Goal: Task Accomplishment & Management: Use online tool/utility

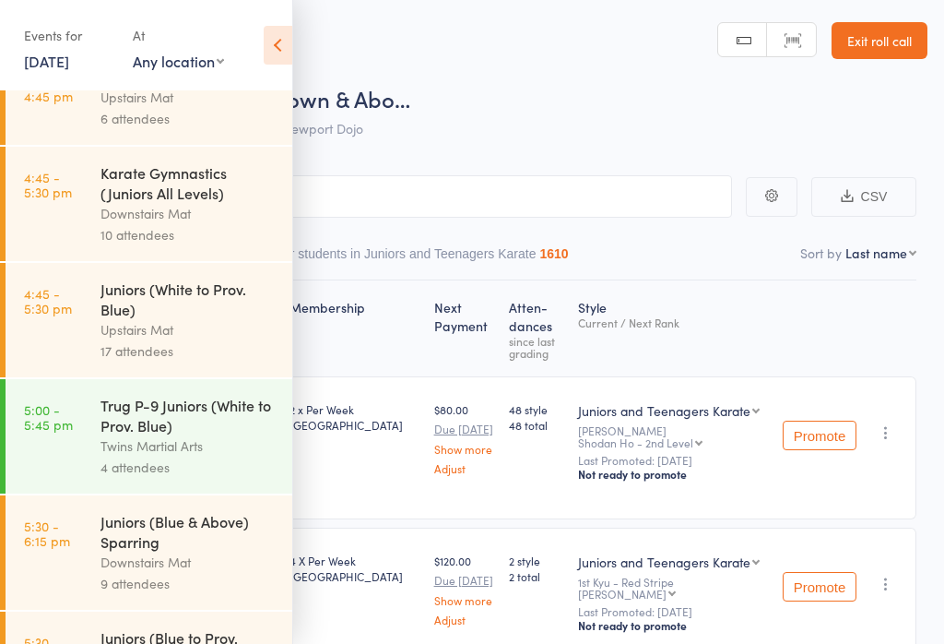
scroll to position [139, 0]
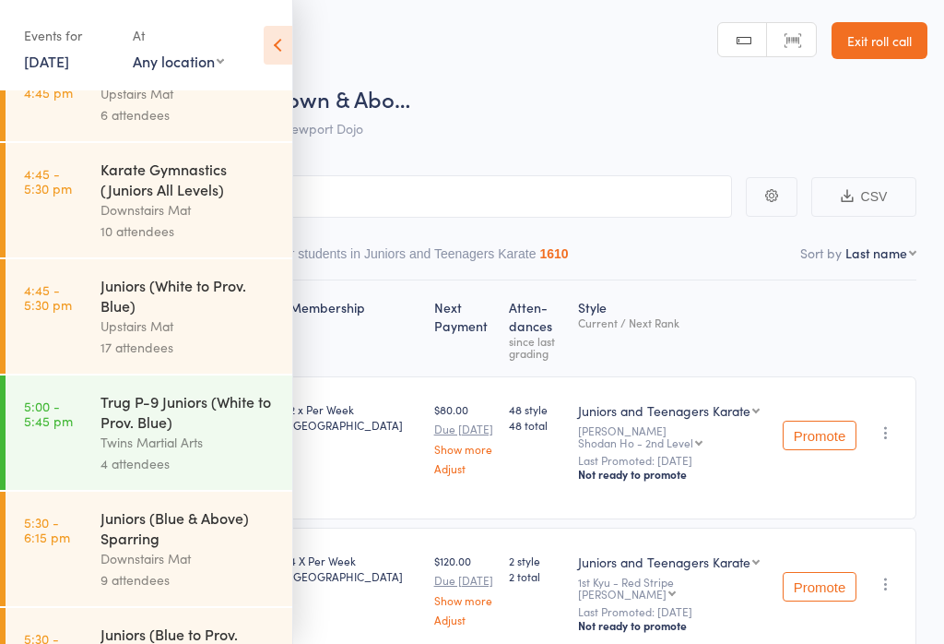
click at [874, 56] on link "Exit roll call" at bounding box center [880, 40] width 96 height 37
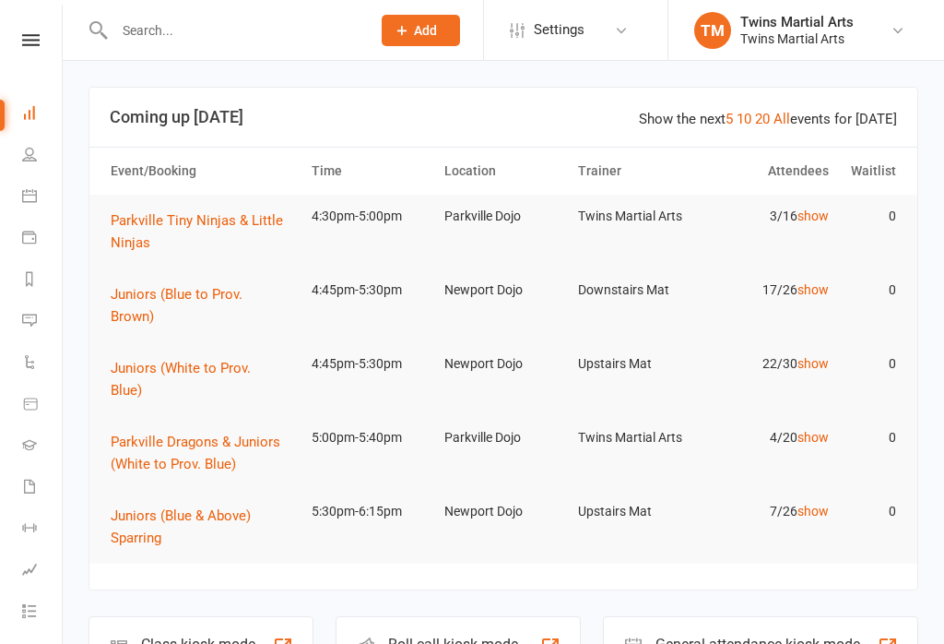
click at [440, 616] on div "Roll call kiosk mode Staff check-in for members" at bounding box center [458, 648] width 244 height 64
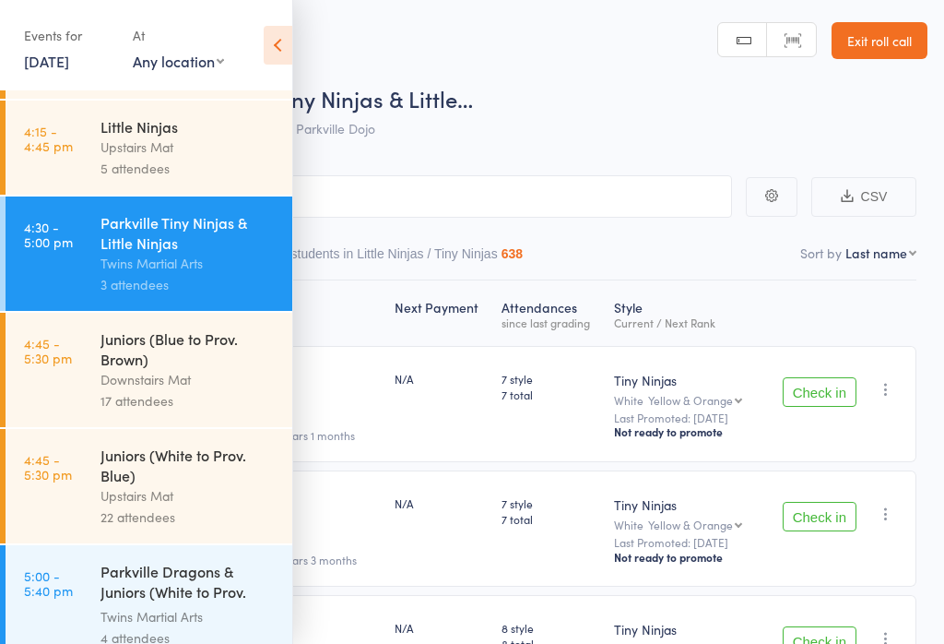
scroll to position [88, 0]
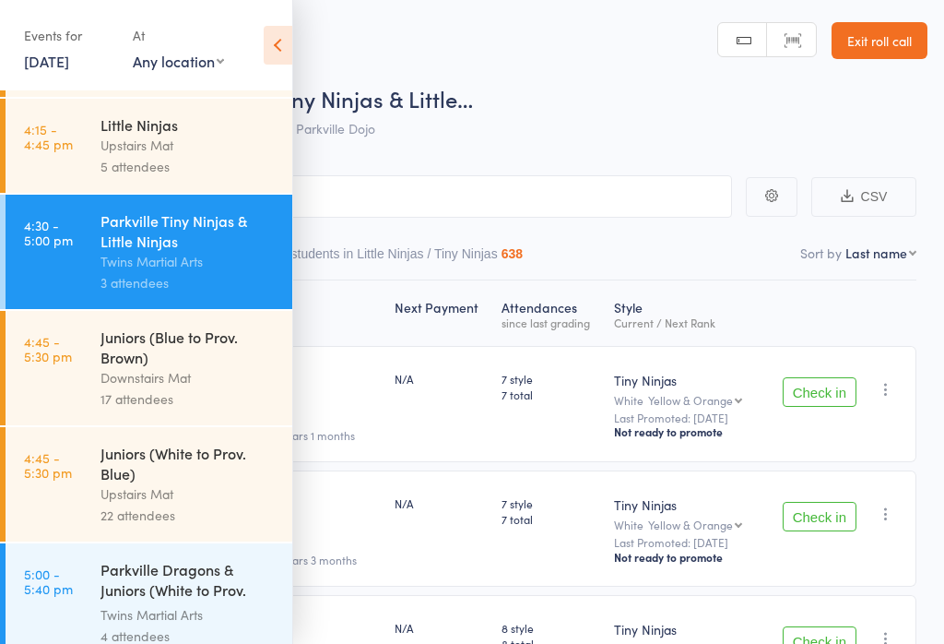
click at [120, 367] on div "Juniors (Blue to Prov. Brown)" at bounding box center [189, 346] width 176 height 41
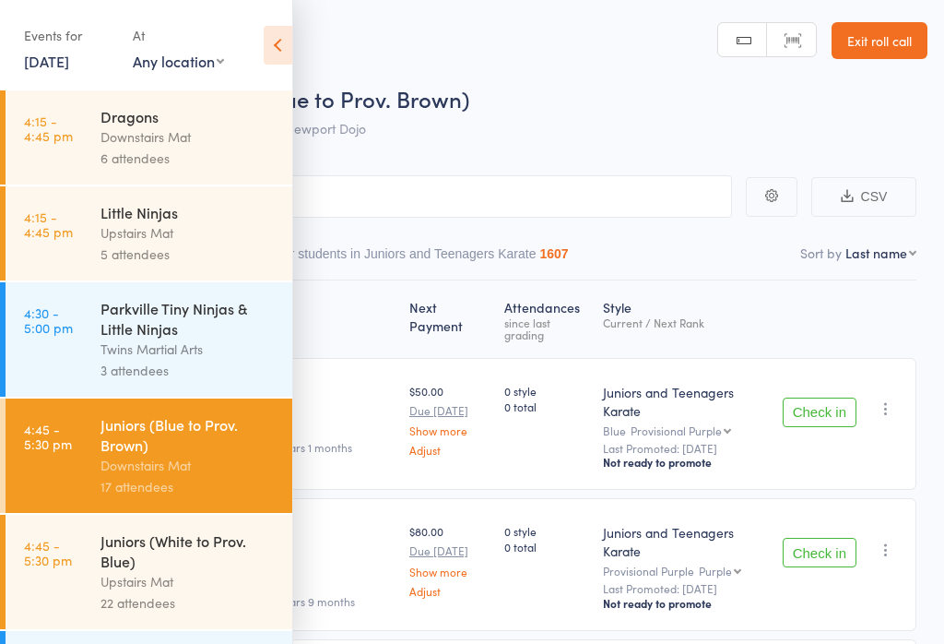
click at [282, 56] on icon at bounding box center [278, 45] width 29 height 39
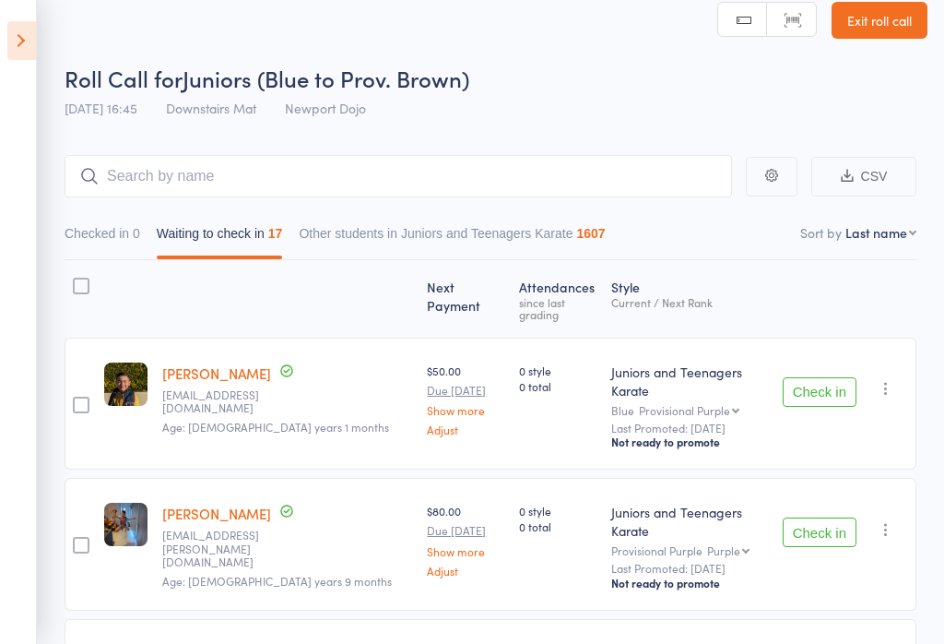
scroll to position [22, 0]
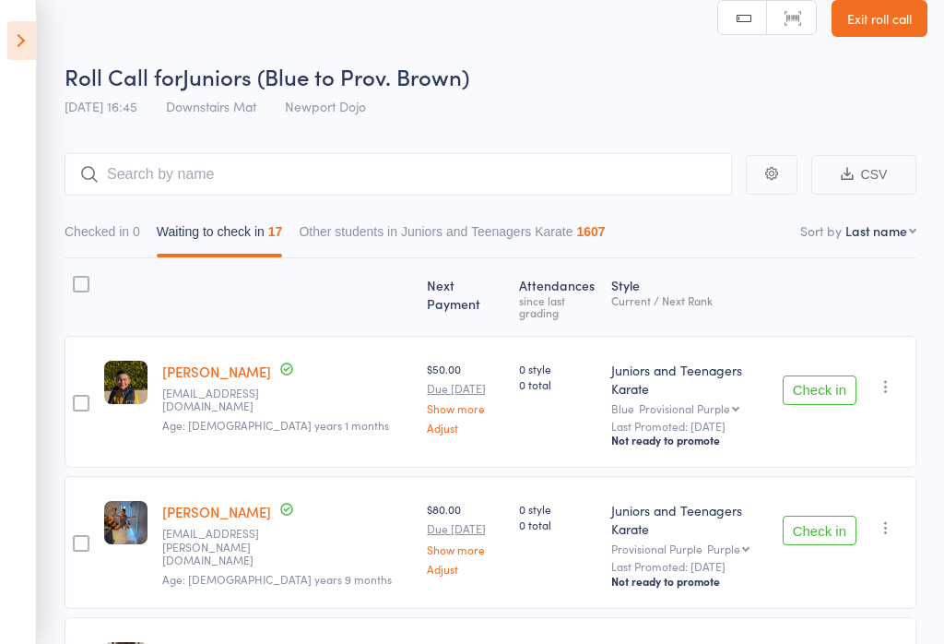
click at [804, 376] on button "Check in" at bounding box center [820, 390] width 74 height 30
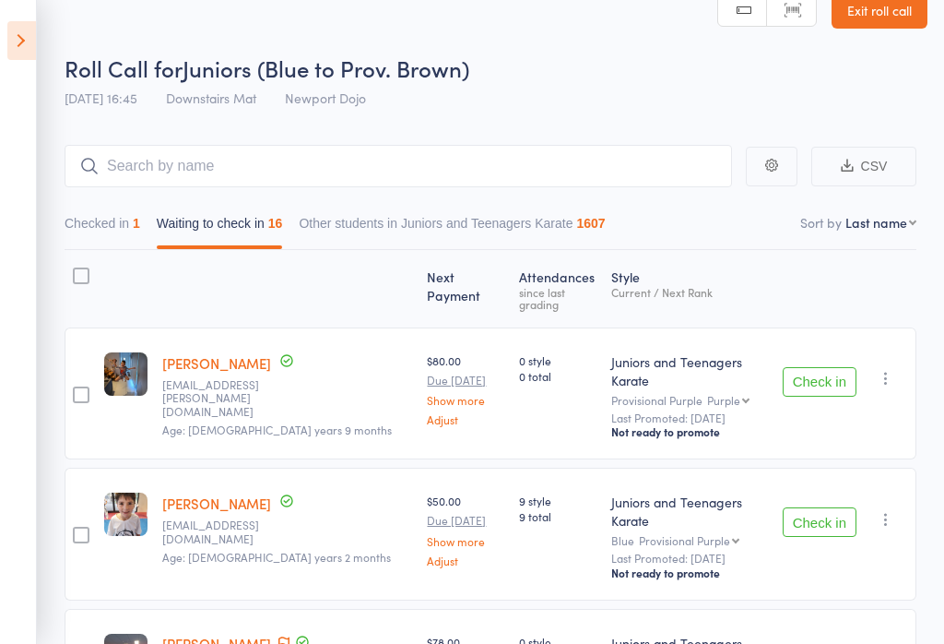
scroll to position [30, 0]
click at [806, 368] on button "Check in" at bounding box center [820, 383] width 74 height 30
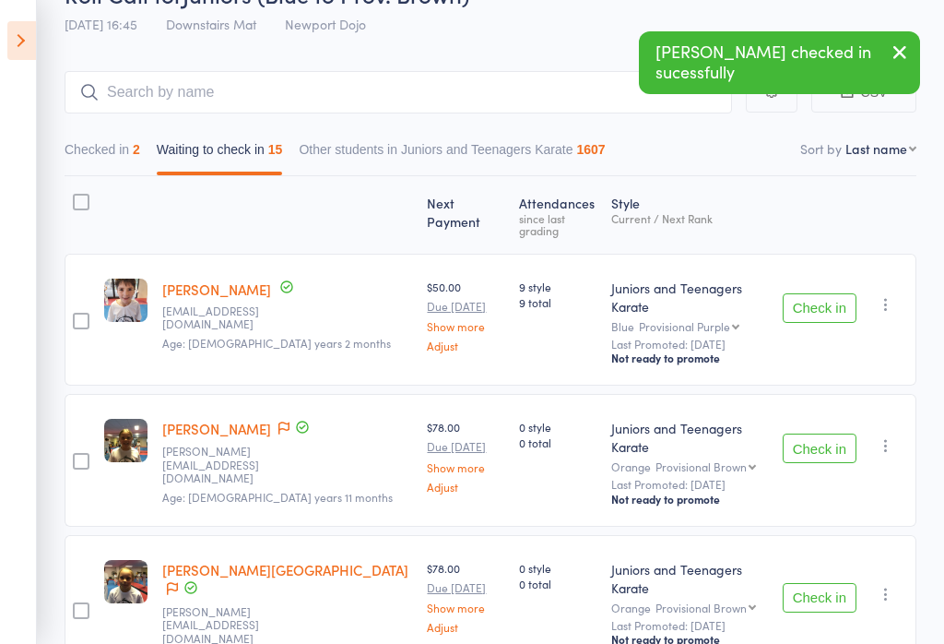
scroll to position [105, 0]
click at [811, 432] on button "Check in" at bounding box center [820, 447] width 74 height 30
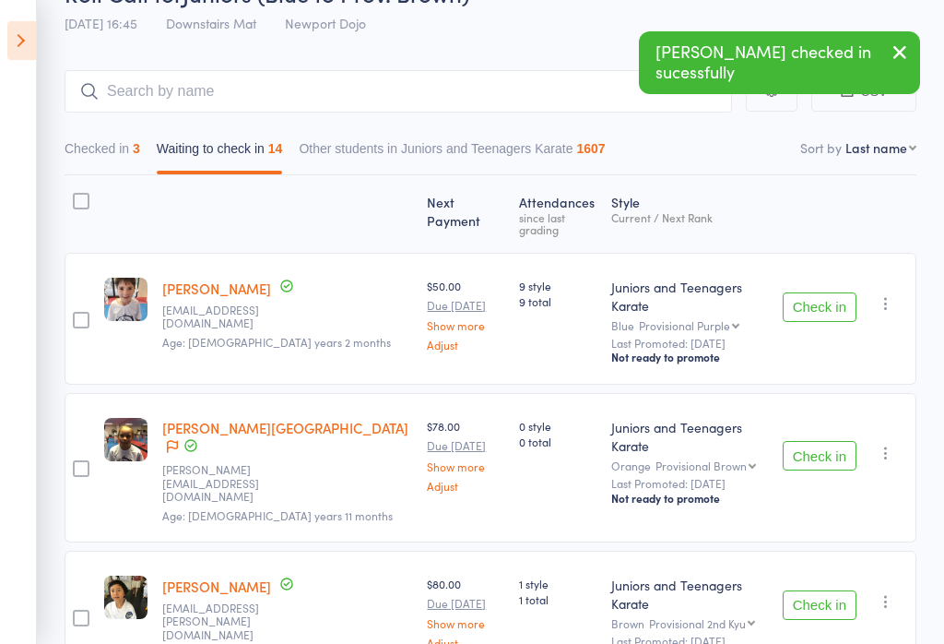
click at [809, 441] on button "Check in" at bounding box center [820, 456] width 74 height 30
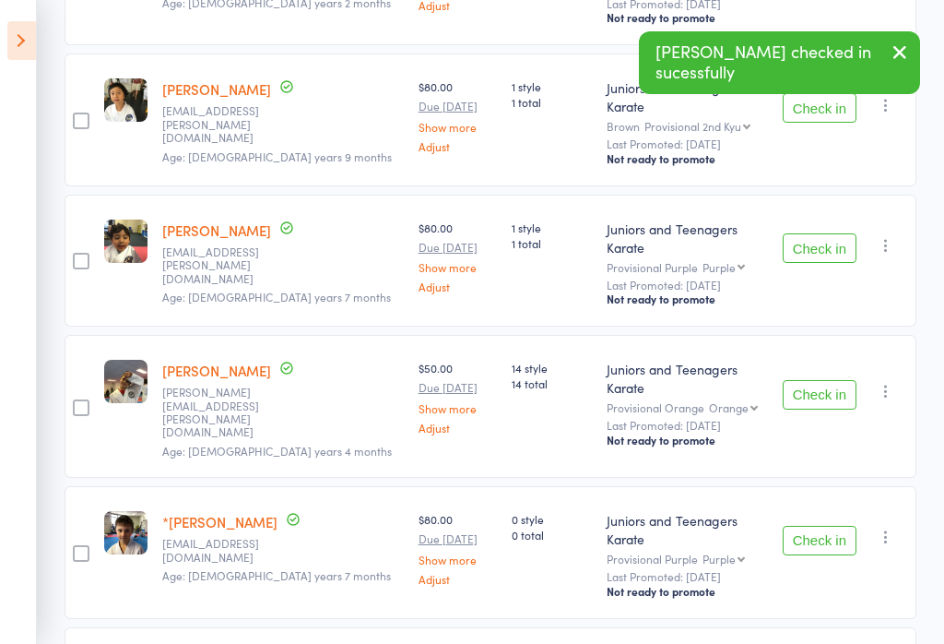
scroll to position [447, 0]
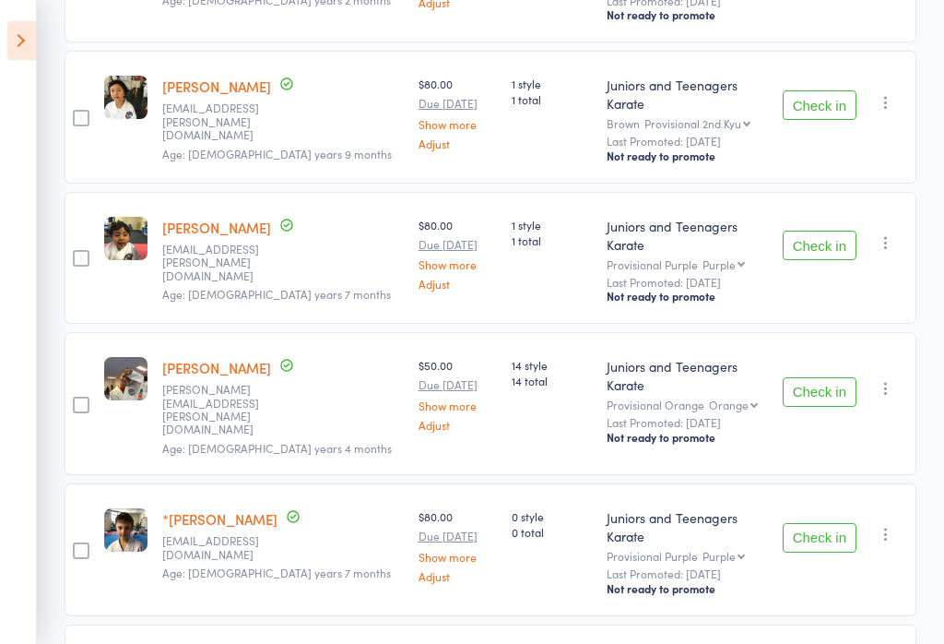
click at [811, 377] on button "Check in" at bounding box center [820, 392] width 74 height 30
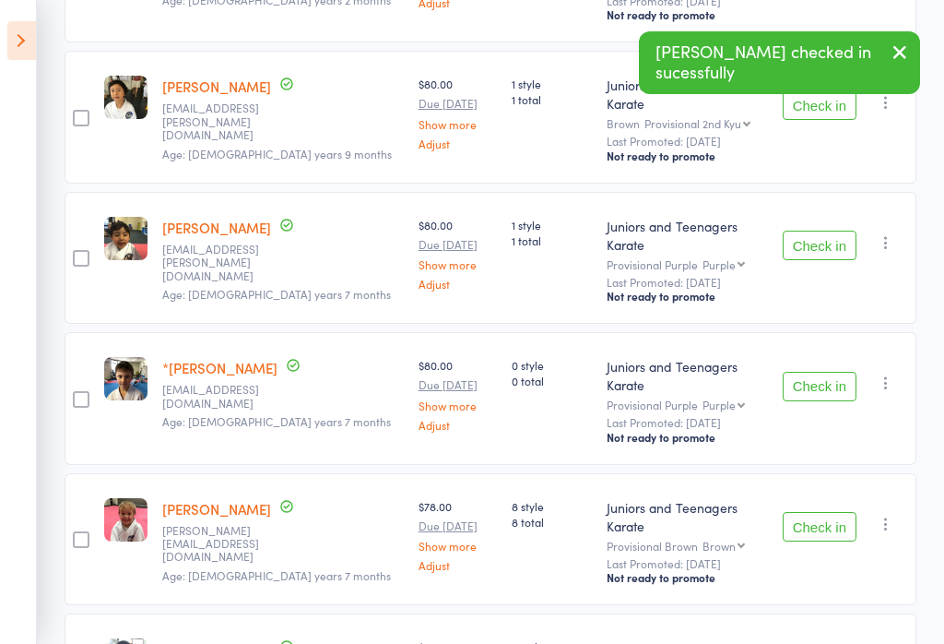
click at [815, 372] on button "Check in" at bounding box center [820, 387] width 74 height 30
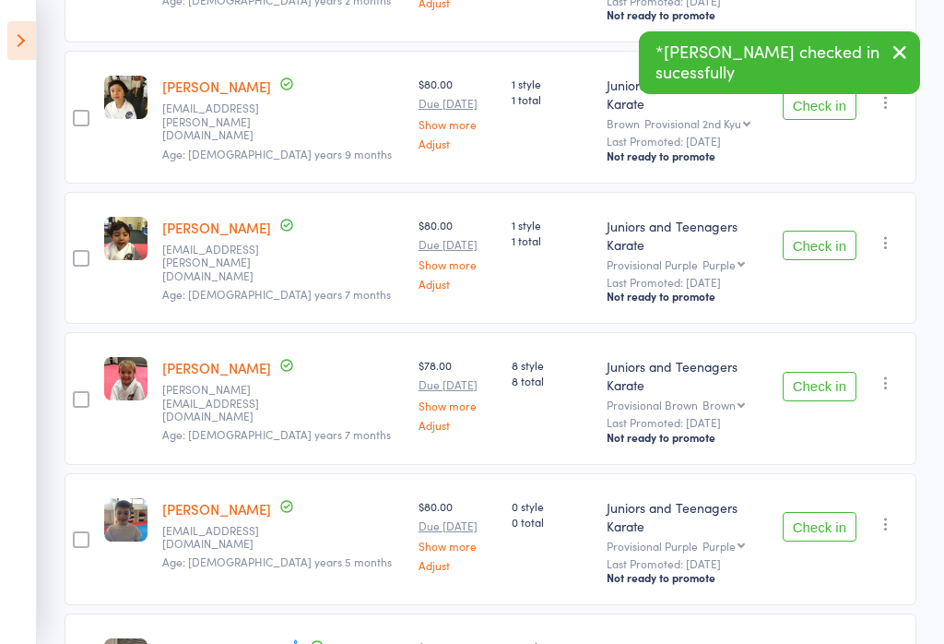
click at [827, 372] on button "Check in" at bounding box center [820, 387] width 74 height 30
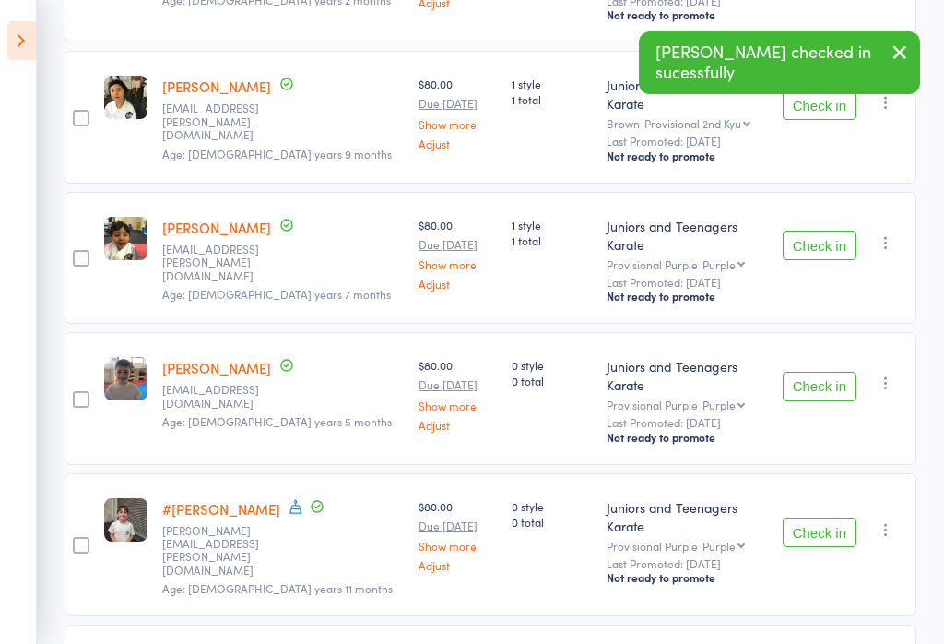
click at [814, 372] on button "Check in" at bounding box center [820, 387] width 74 height 30
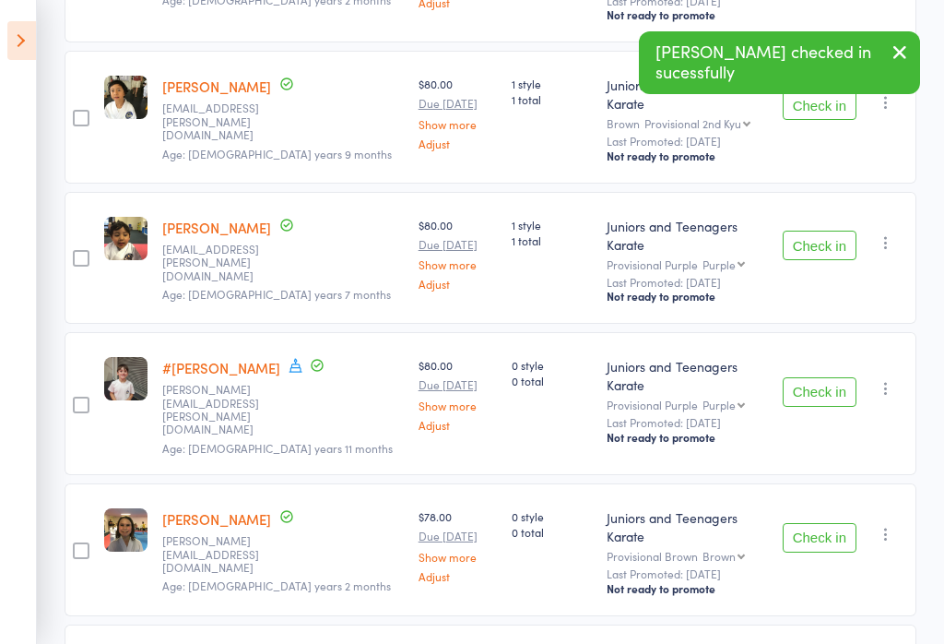
click at [810, 377] on button "Check in" at bounding box center [820, 392] width 74 height 30
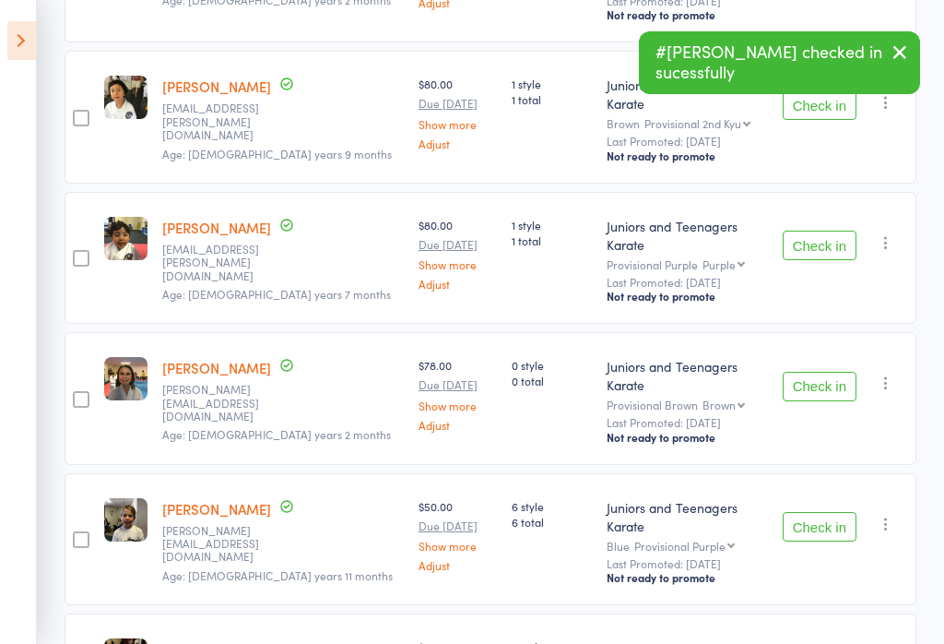
click at [817, 372] on button "Check in" at bounding box center [820, 387] width 74 height 30
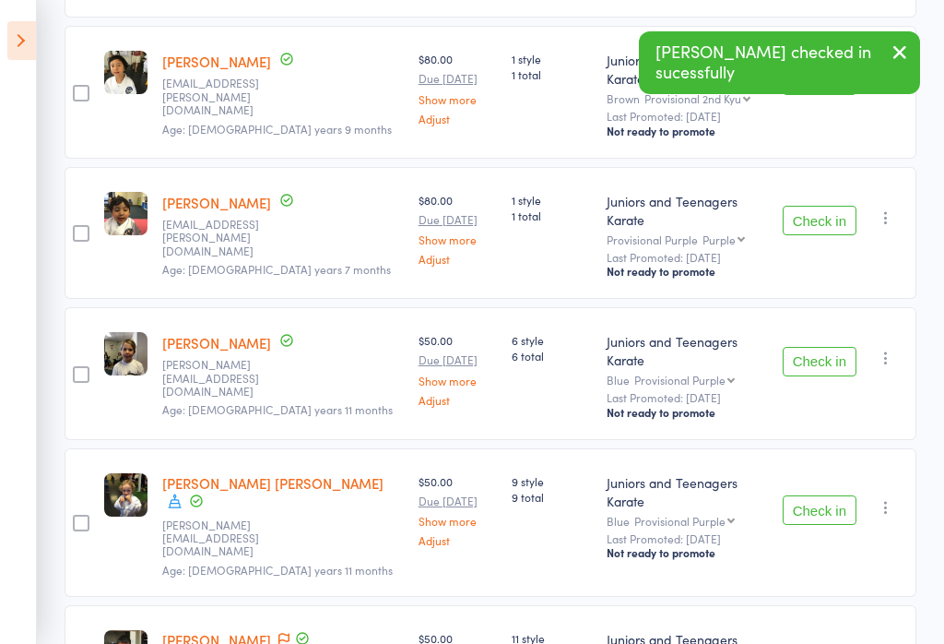
scroll to position [475, 0]
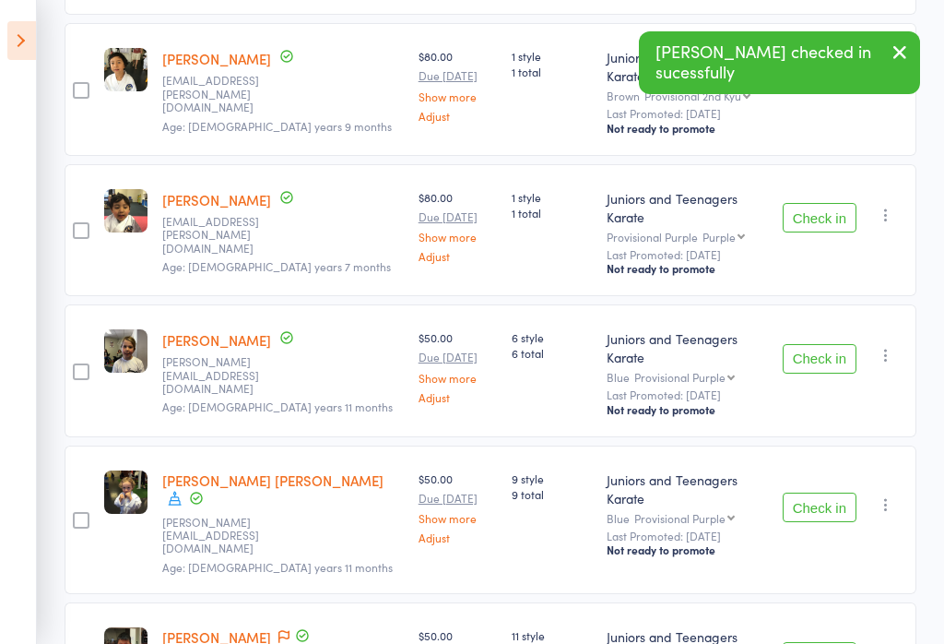
click at [814, 492] on button "Check in" at bounding box center [820, 507] width 74 height 30
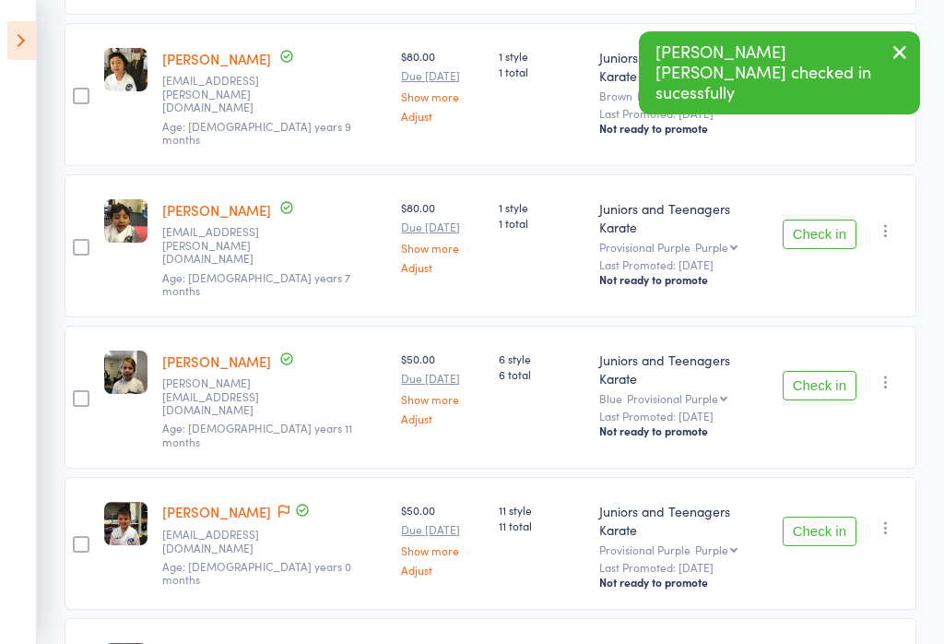
click at [813, 516] on button "Check in" at bounding box center [820, 531] width 74 height 30
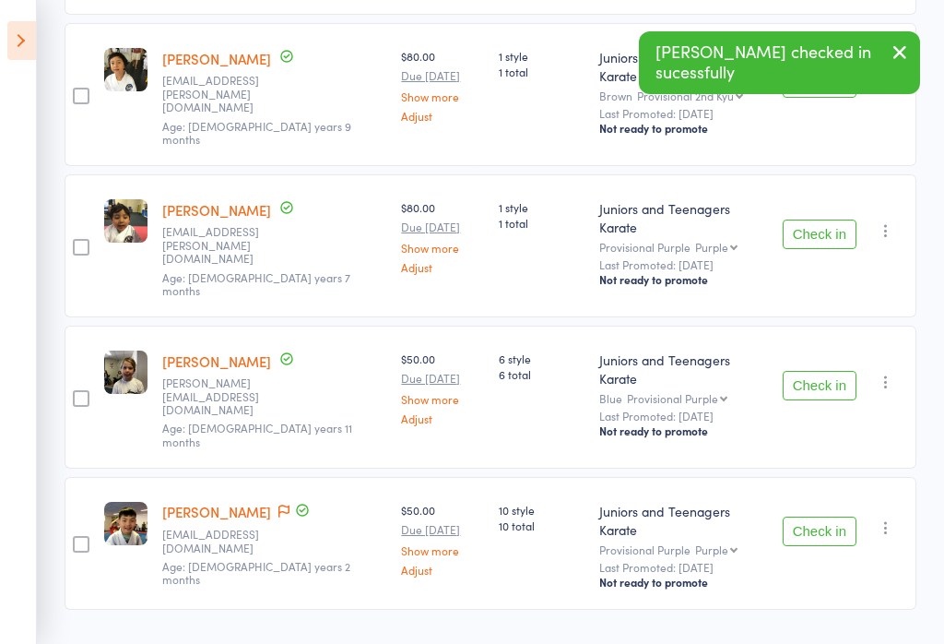
scroll to position [383, 0]
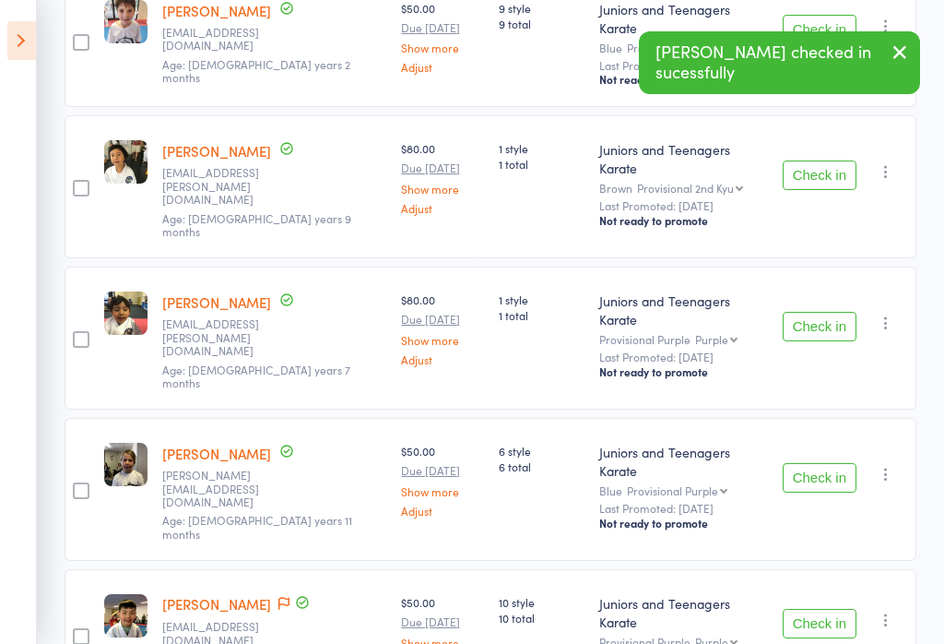
click at [823, 609] on button "Check in" at bounding box center [820, 624] width 74 height 30
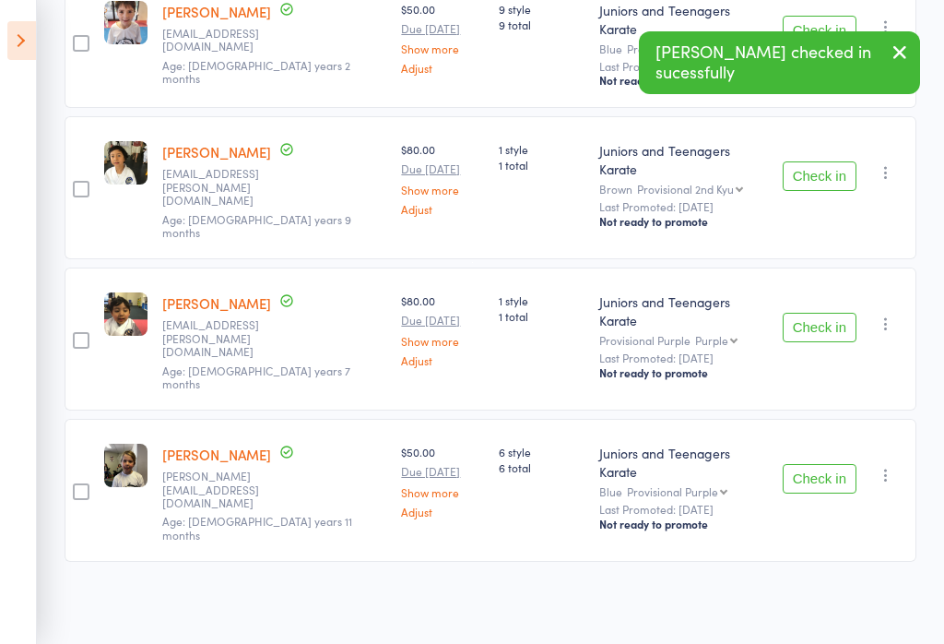
scroll to position [255, 0]
